Goal: Connect with others: Connect with others

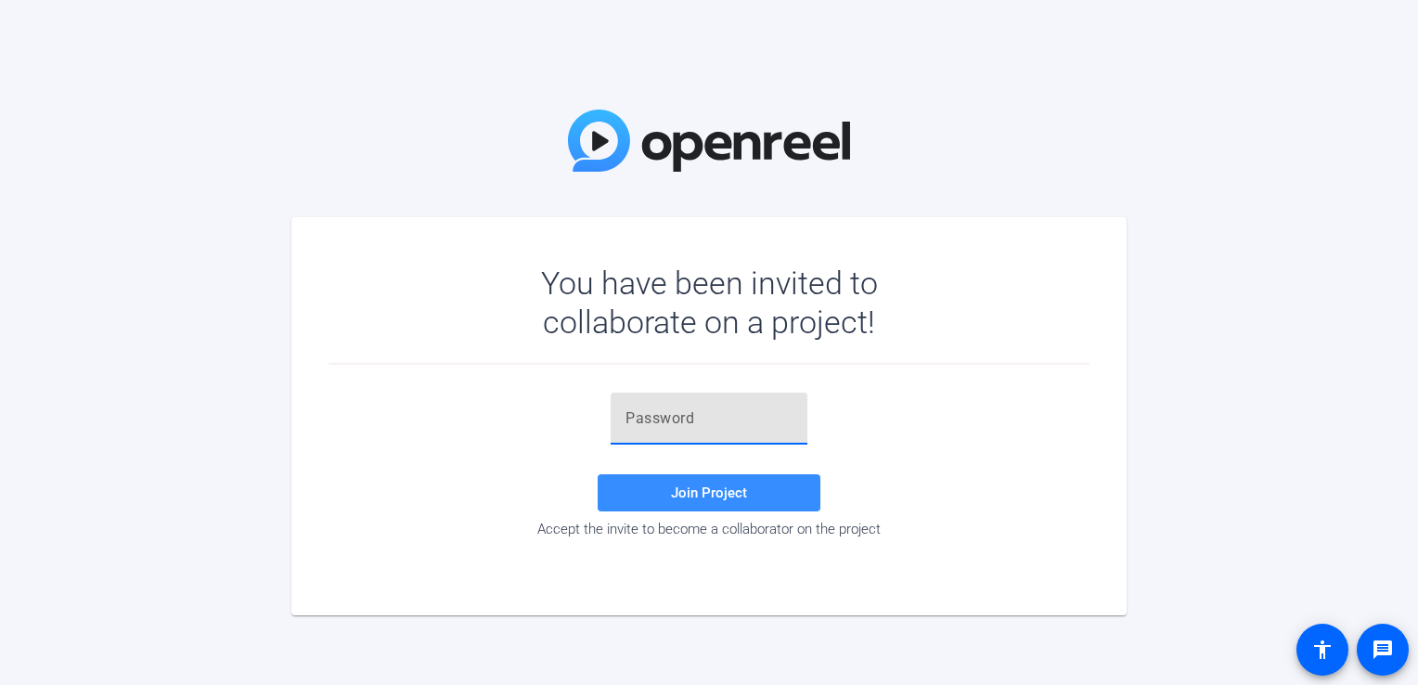
click at [636, 413] on input "text" at bounding box center [708, 418] width 167 height 22
paste input "{+ex4B"
type input "{+ex4B"
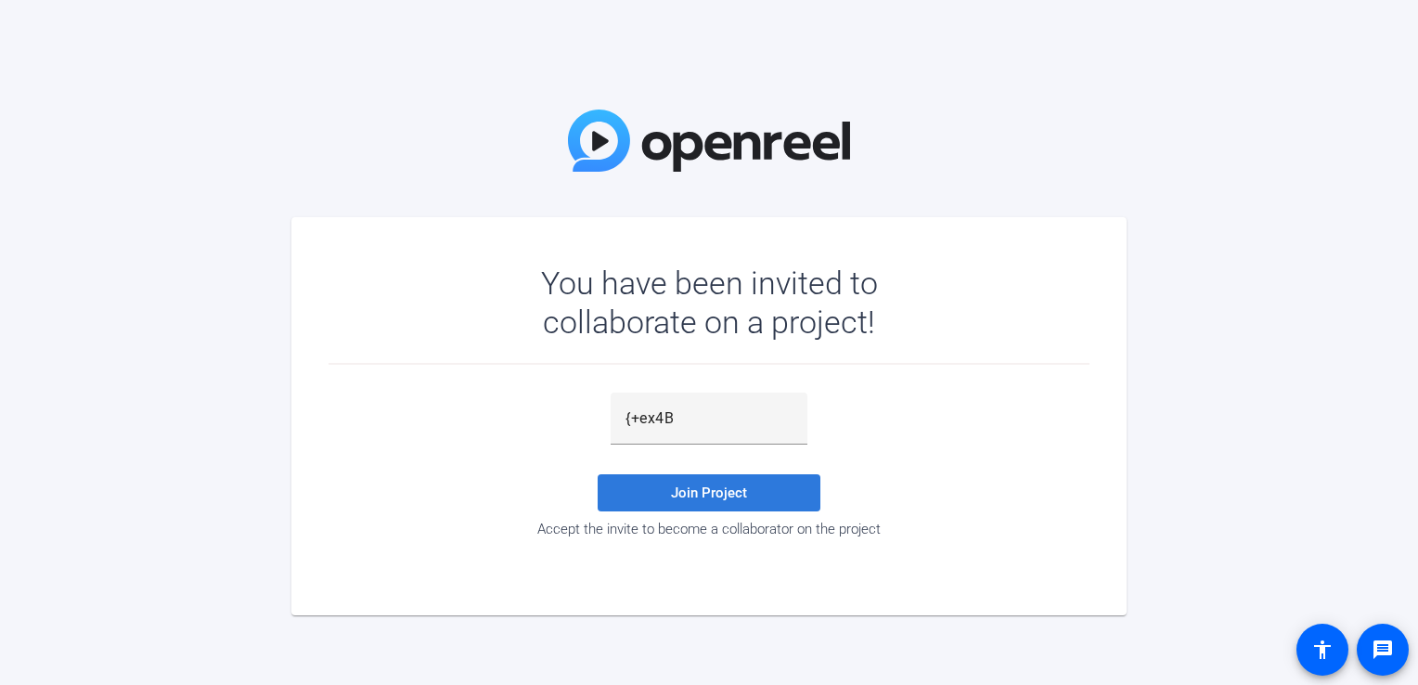
click at [719, 499] on span "Join Project" at bounding box center [709, 492] width 76 height 17
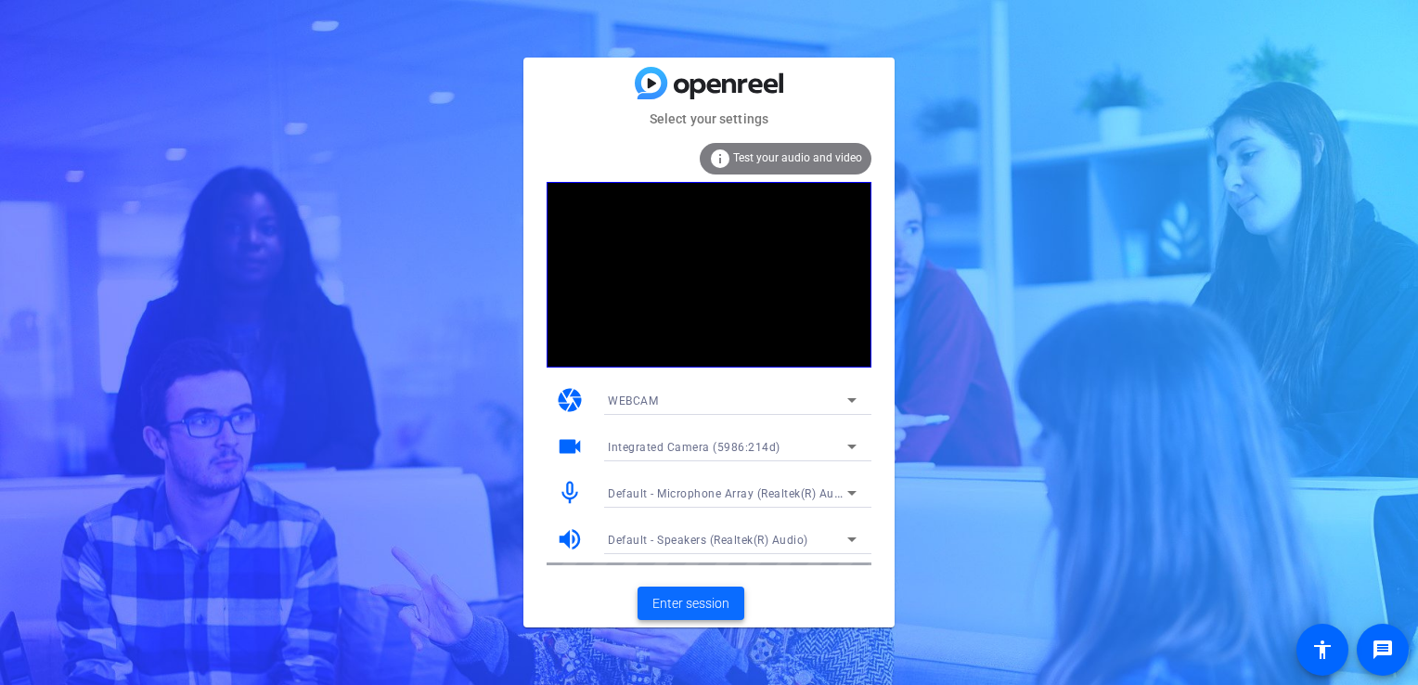
click at [672, 602] on span "Enter session" at bounding box center [690, 603] width 77 height 19
